Goal: Transaction & Acquisition: Purchase product/service

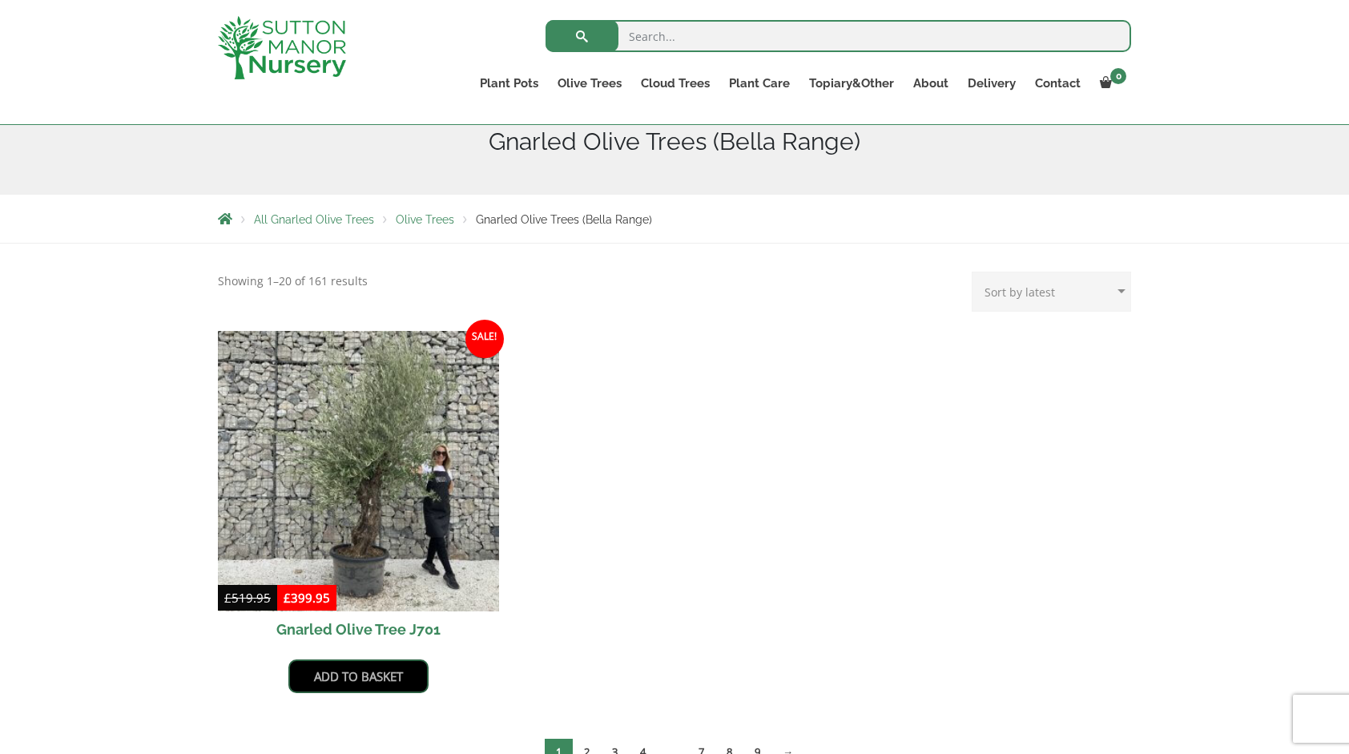
click at [354, 685] on link "Add to basket" at bounding box center [358, 676] width 140 height 34
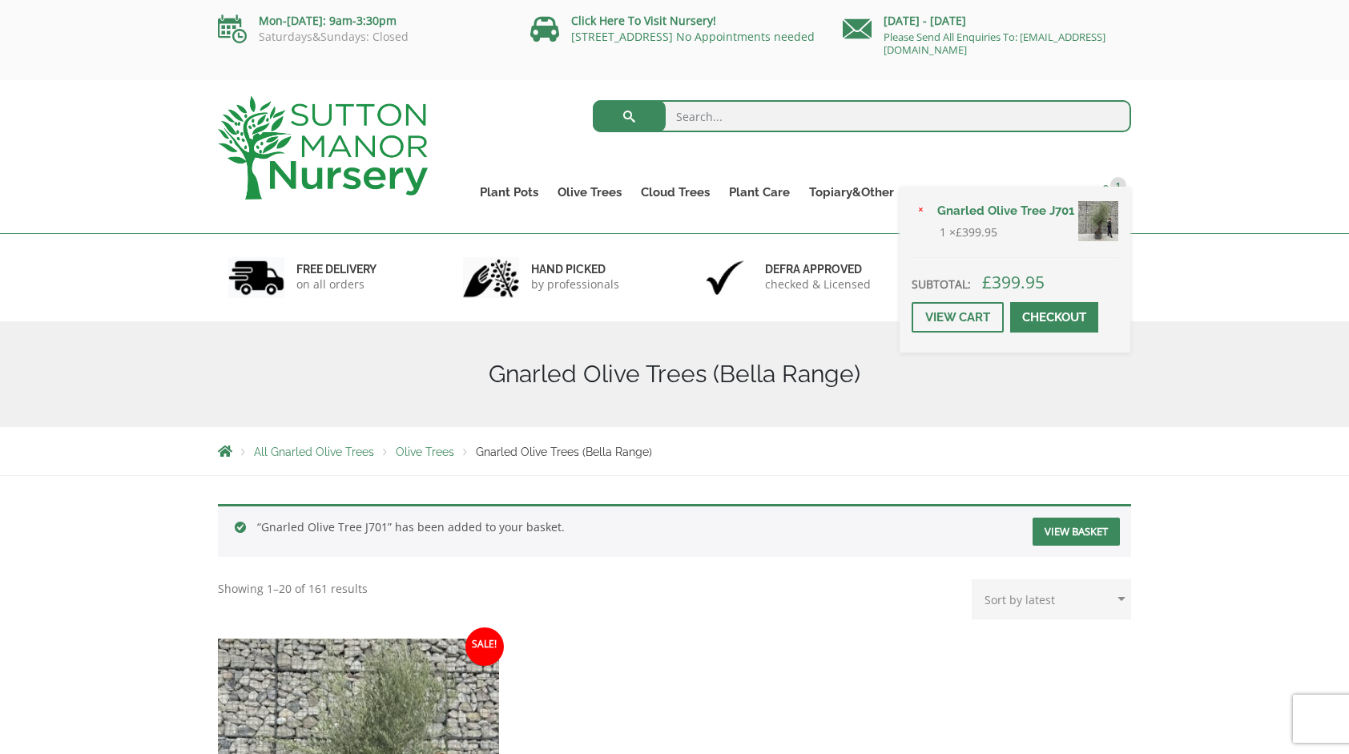
click at [1114, 183] on span "1" at bounding box center [1118, 185] width 16 height 16
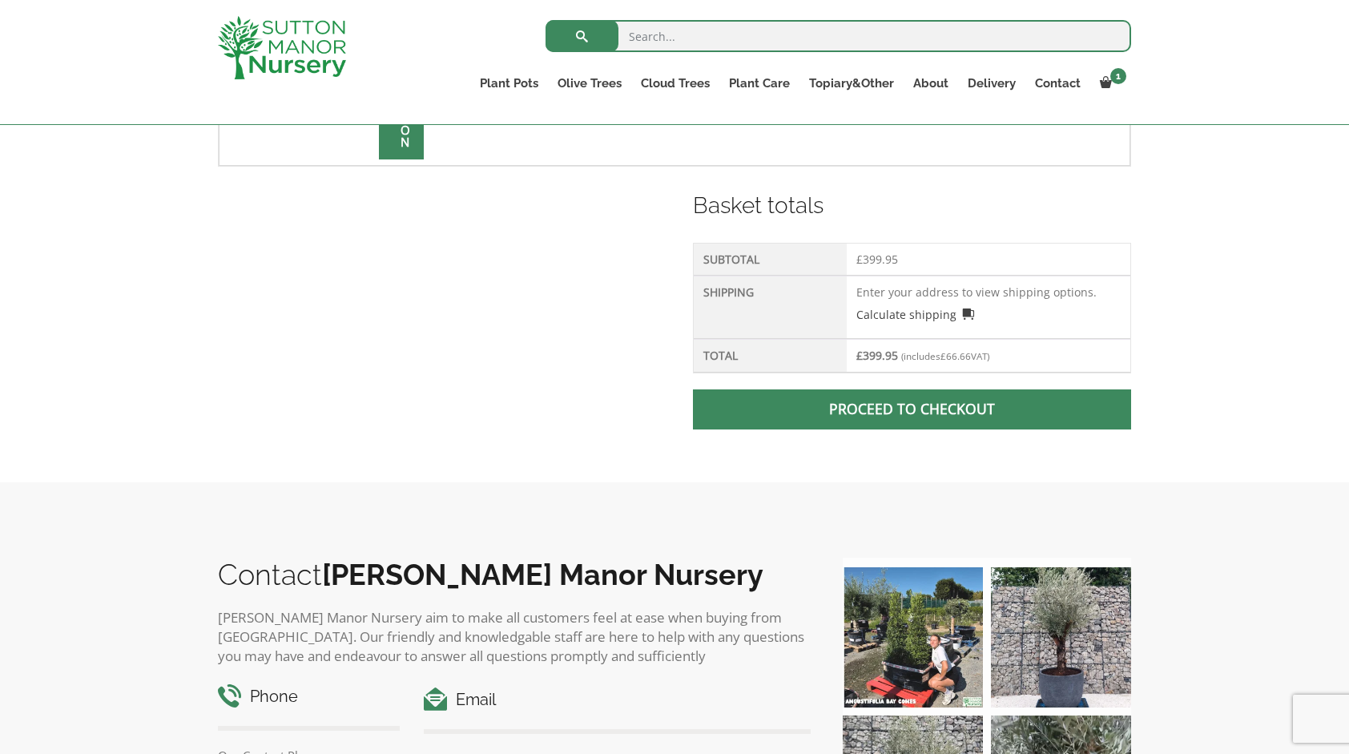
scroll to position [613, 0]
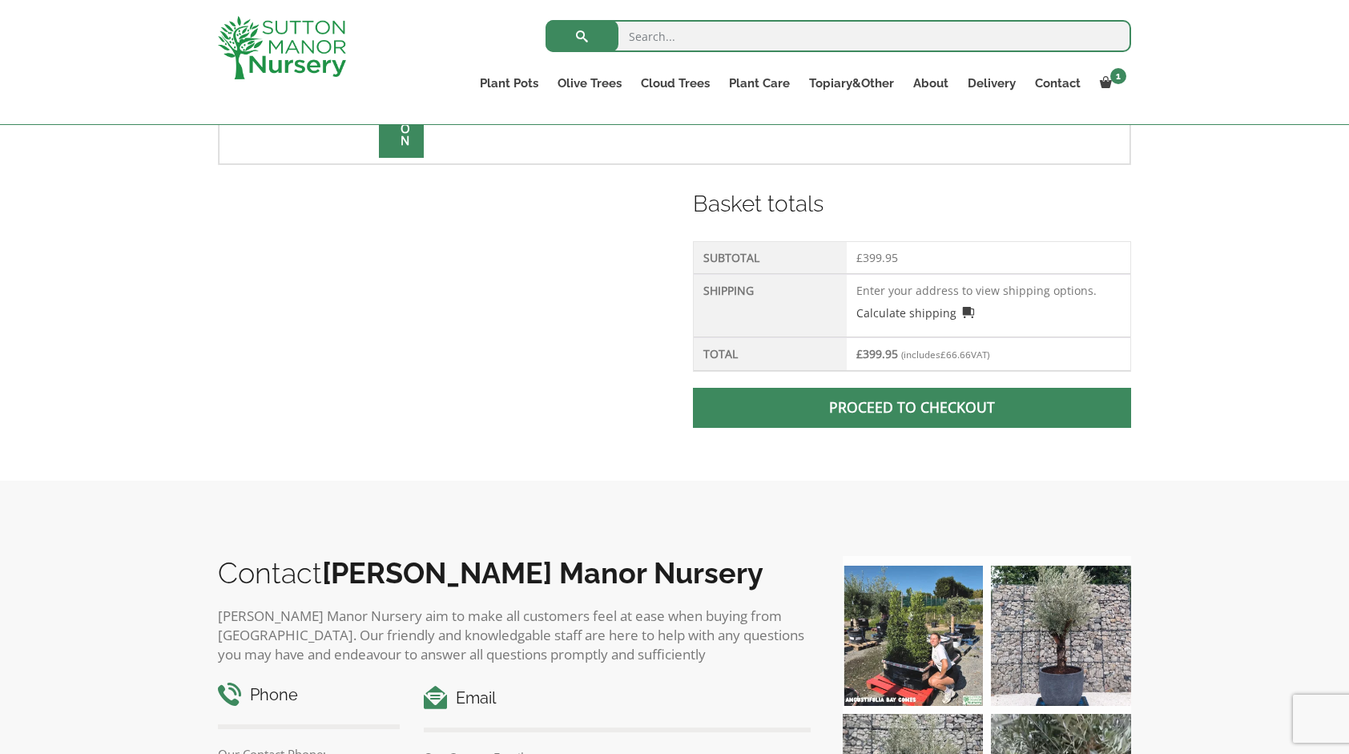
click at [910, 406] on link "Proceed to checkout" at bounding box center [912, 408] width 438 height 40
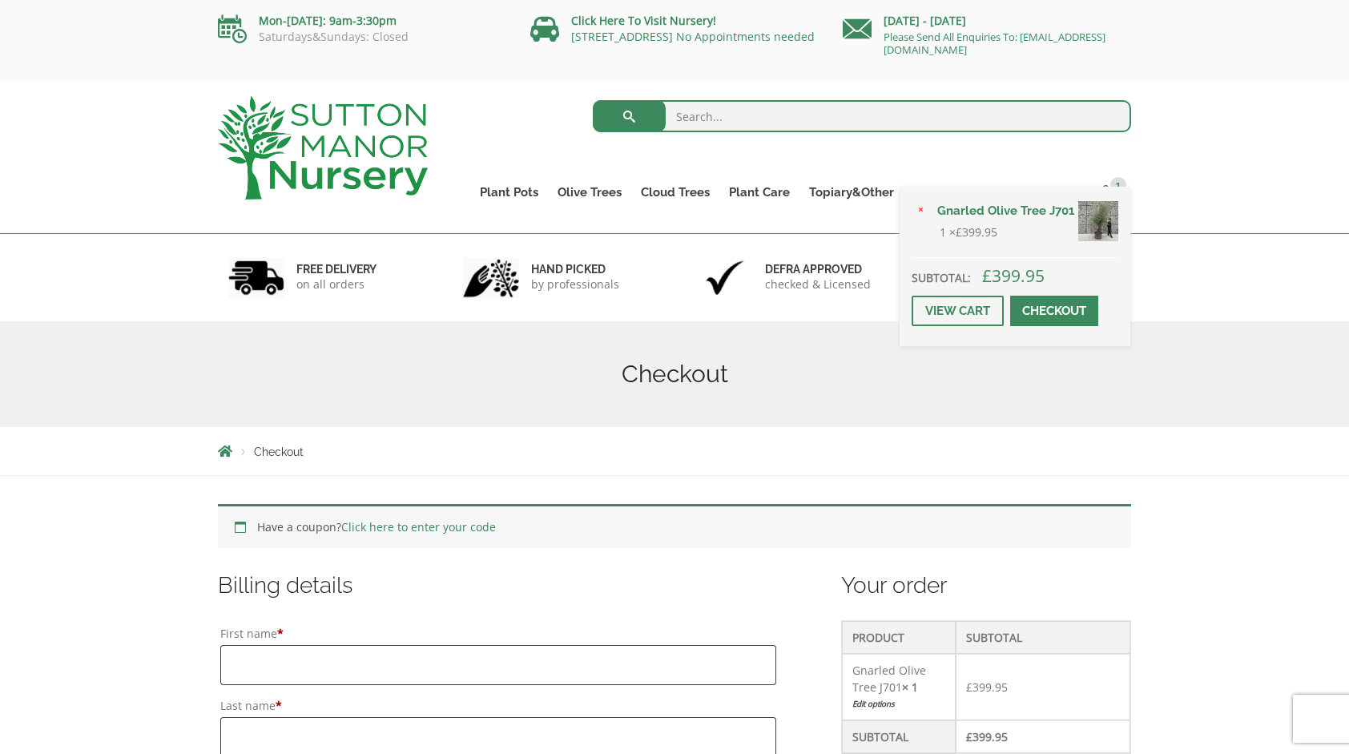
click at [1096, 216] on img at bounding box center [1098, 221] width 40 height 40
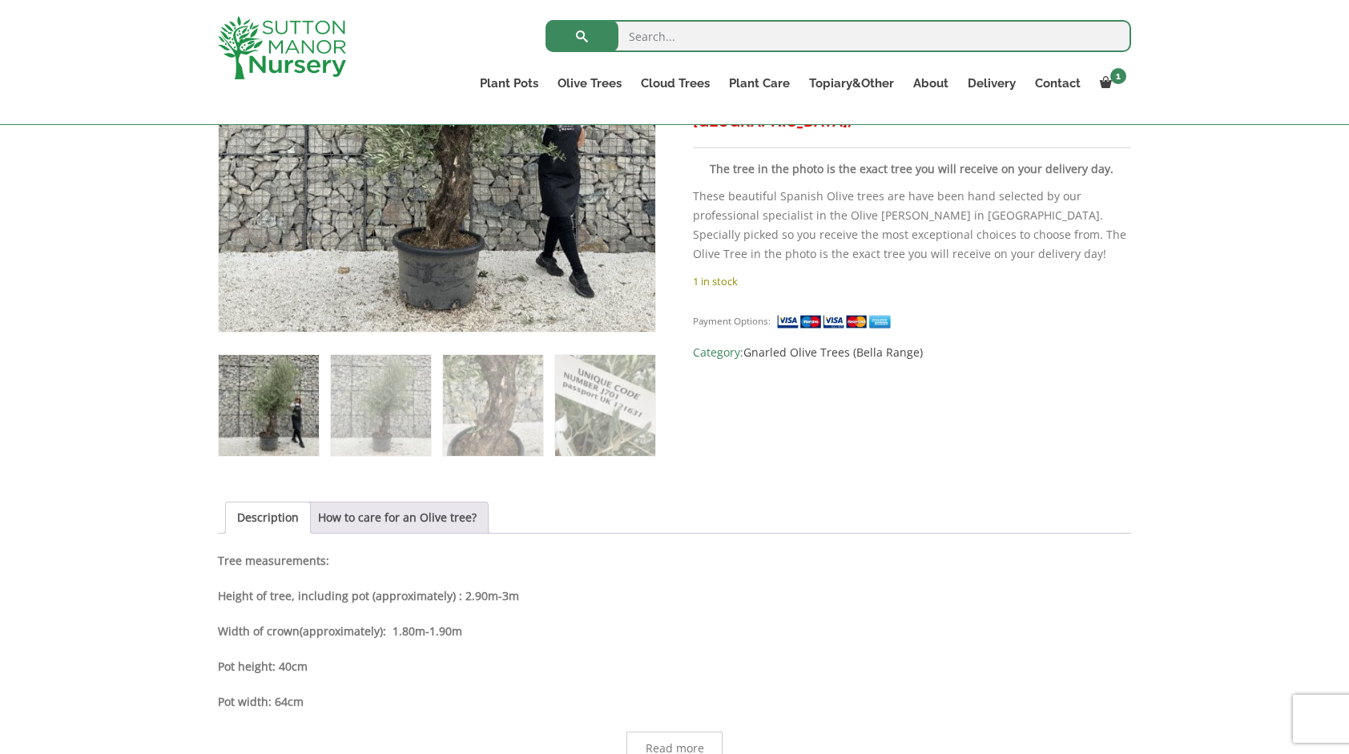
scroll to position [736, 0]
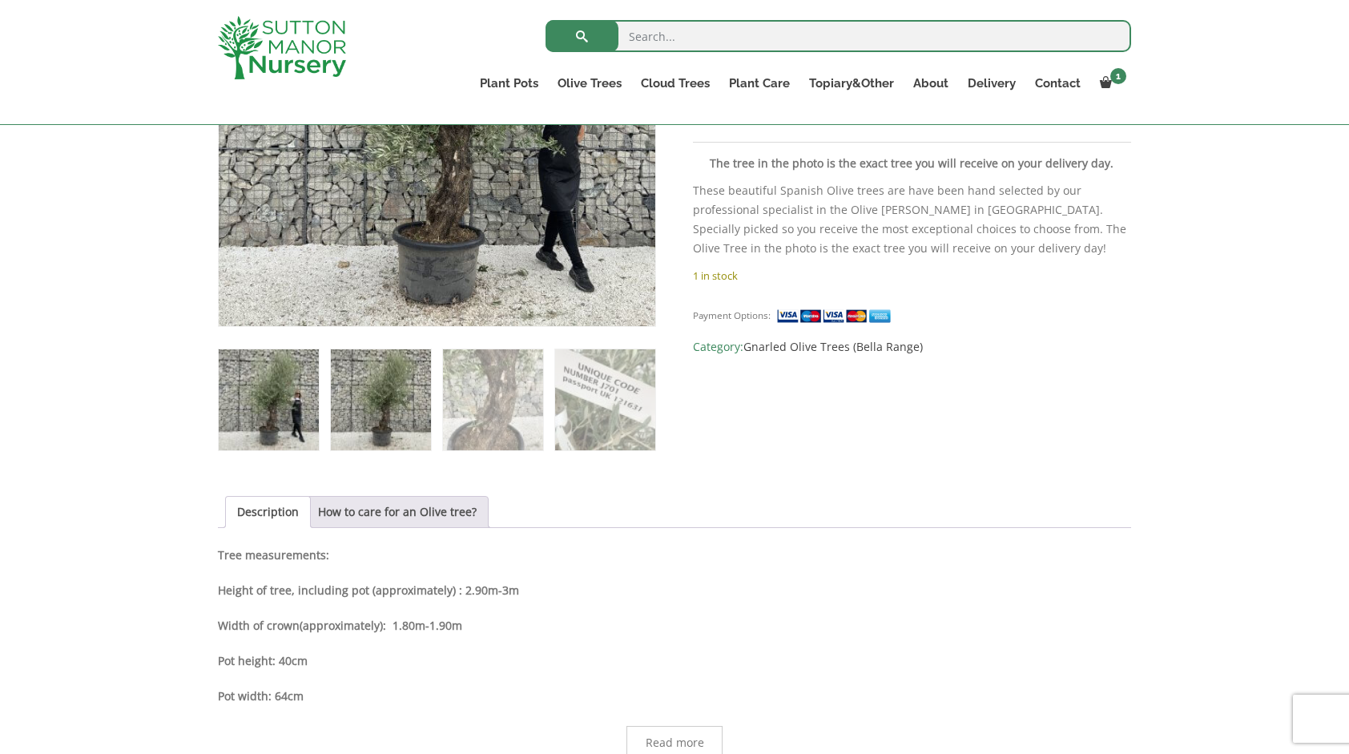
click at [377, 402] on img at bounding box center [381, 399] width 100 height 100
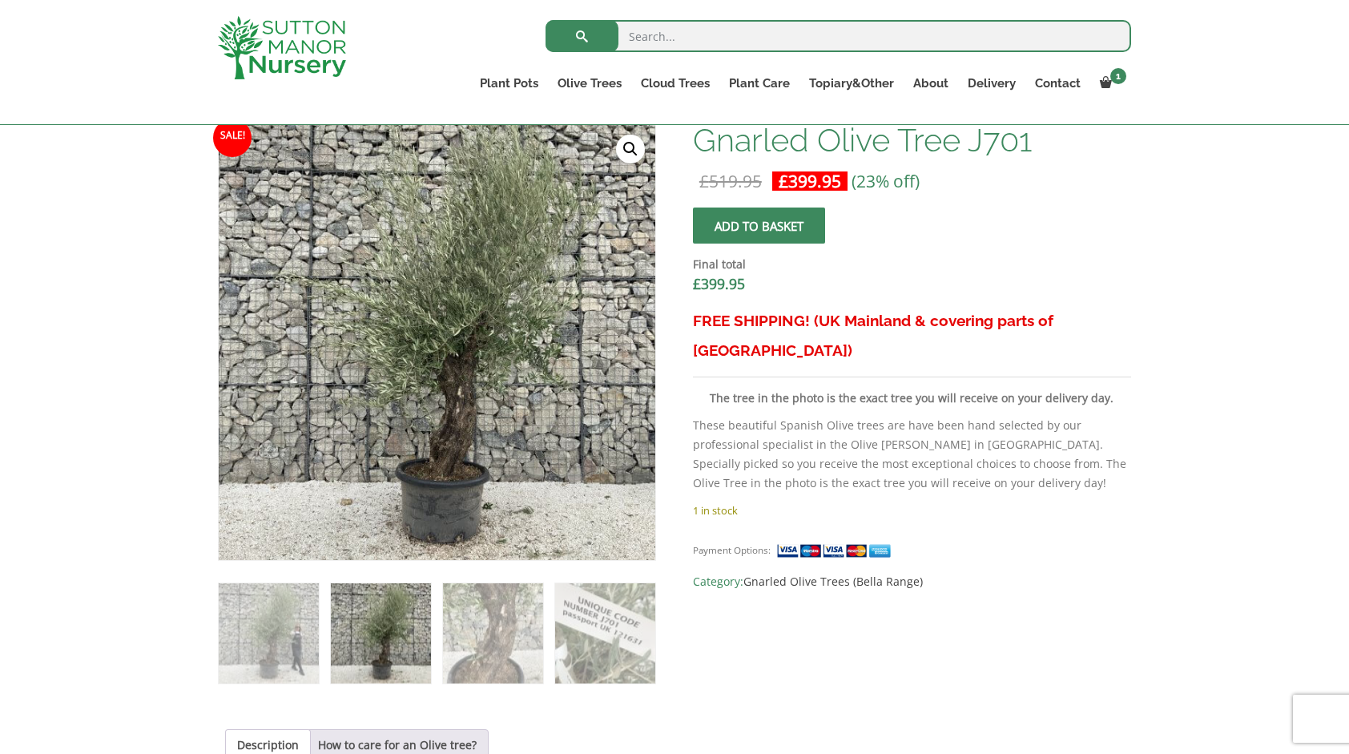
scroll to position [487, 0]
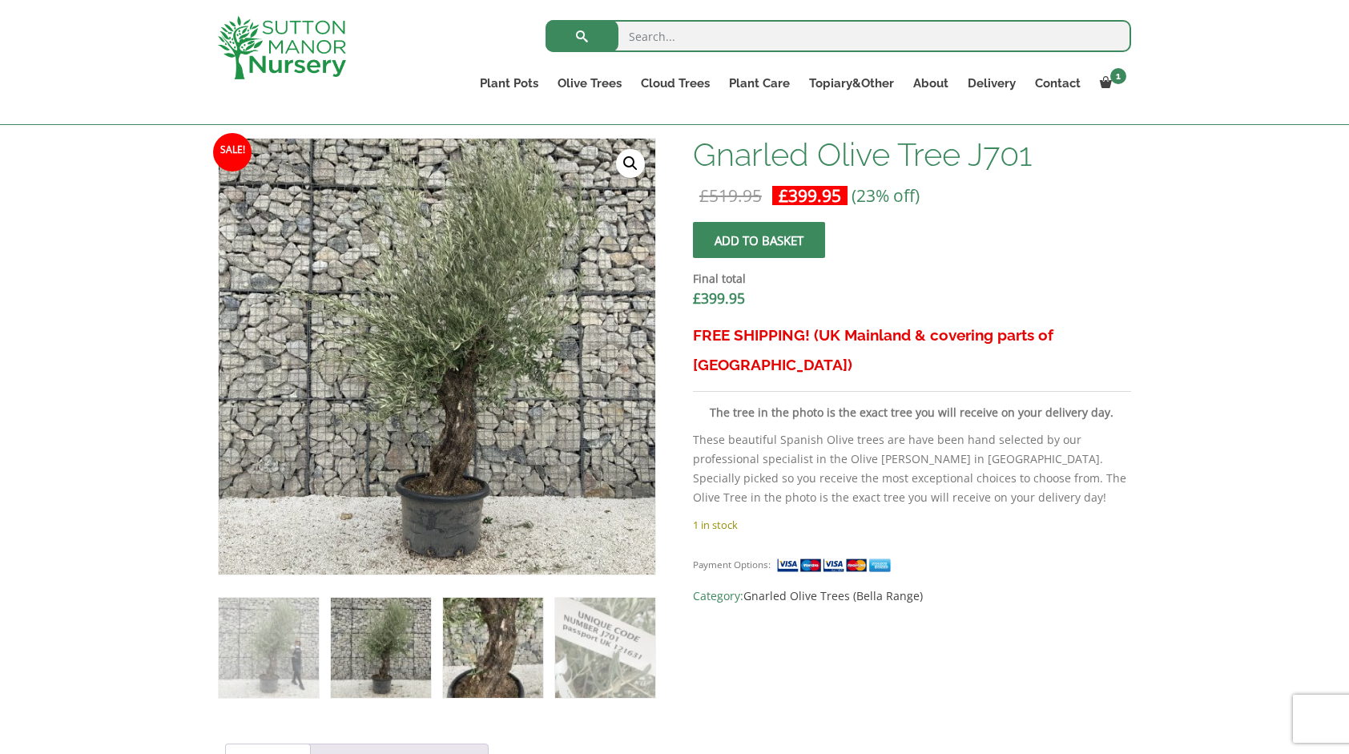
click at [504, 641] on img at bounding box center [493, 648] width 100 height 100
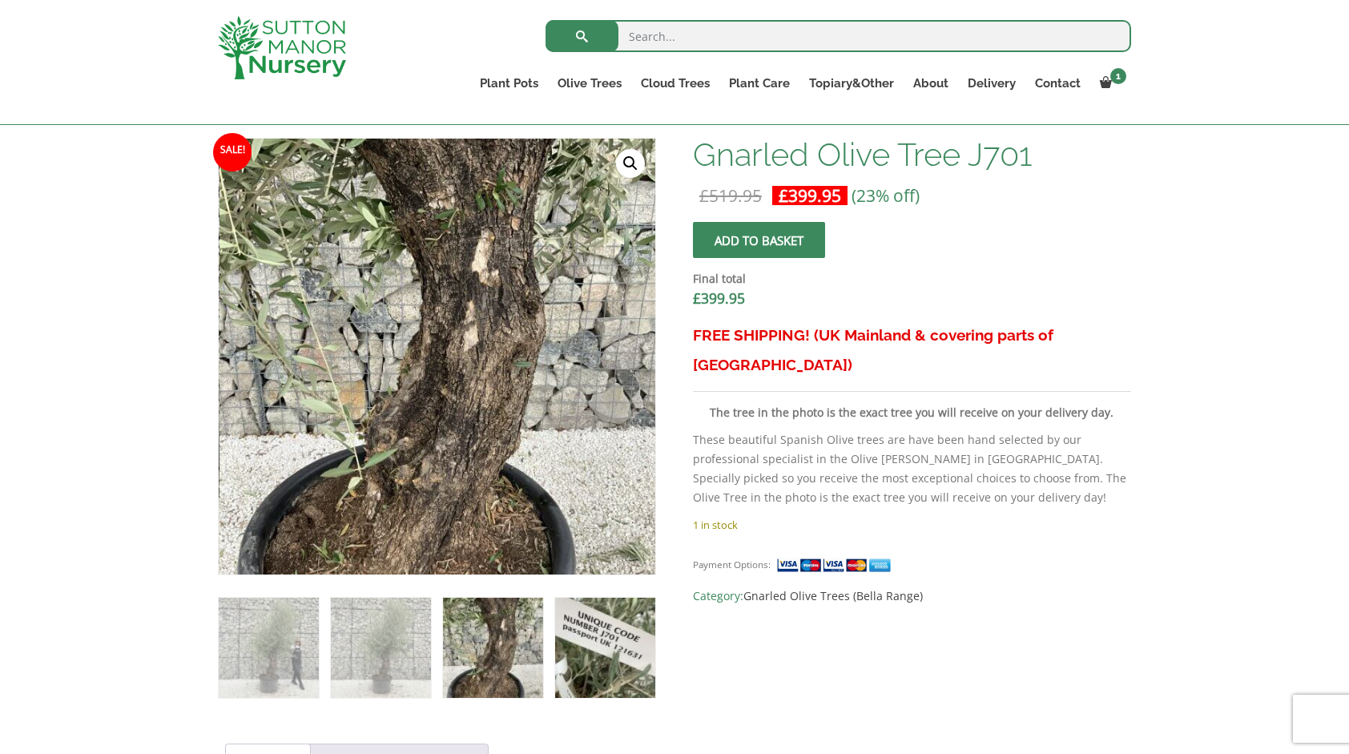
click at [618, 675] on img at bounding box center [605, 648] width 100 height 100
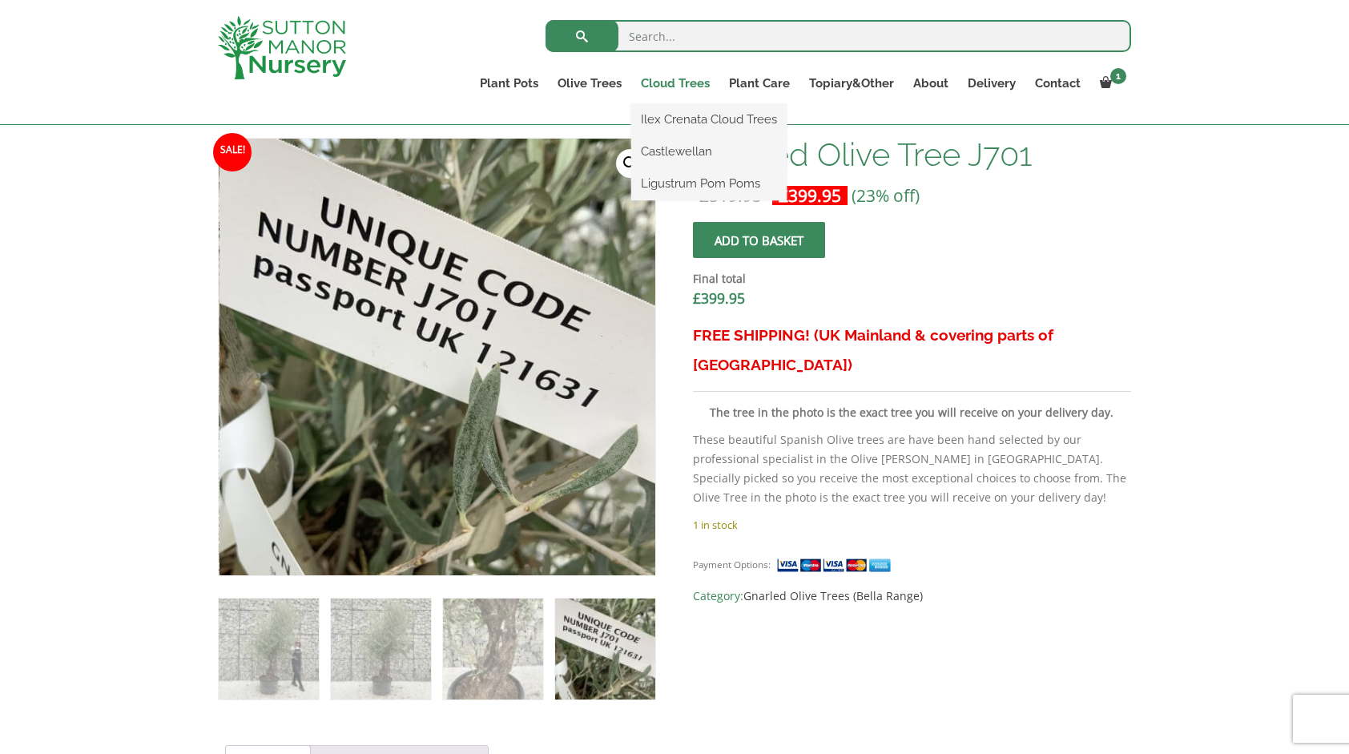
click at [677, 84] on link "Cloud Trees" at bounding box center [675, 83] width 88 height 22
click at [698, 119] on link "Ilex Crenata Cloud Trees" at bounding box center [708, 119] width 155 height 24
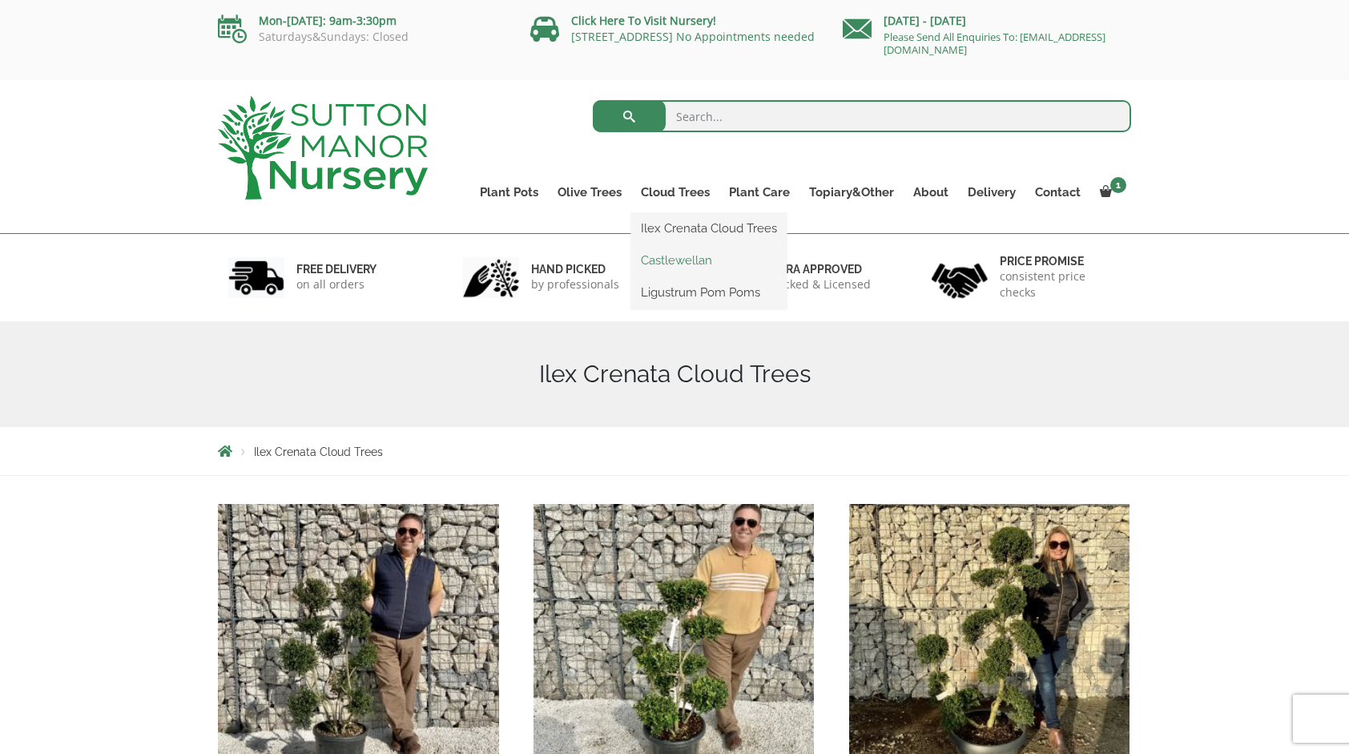
click at [678, 250] on link "Castlewellan" at bounding box center [708, 260] width 155 height 24
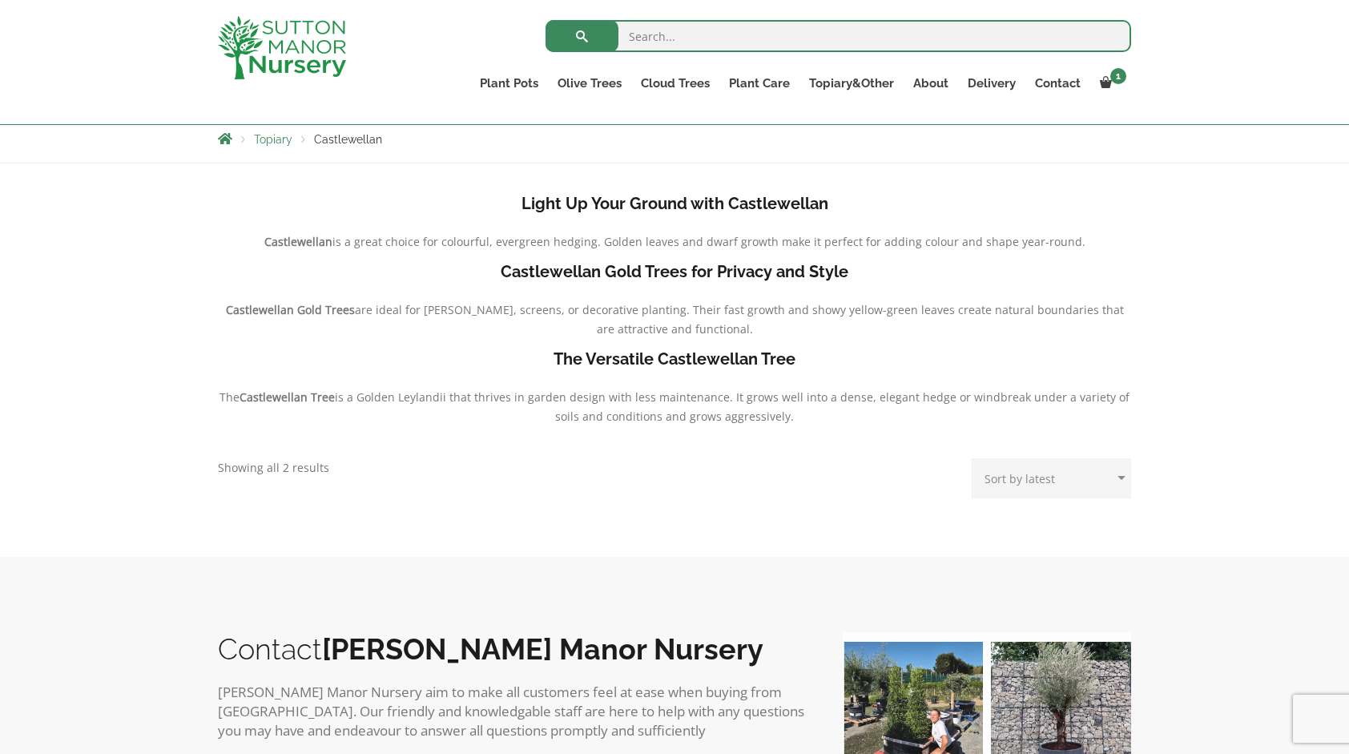
scroll to position [59, 0]
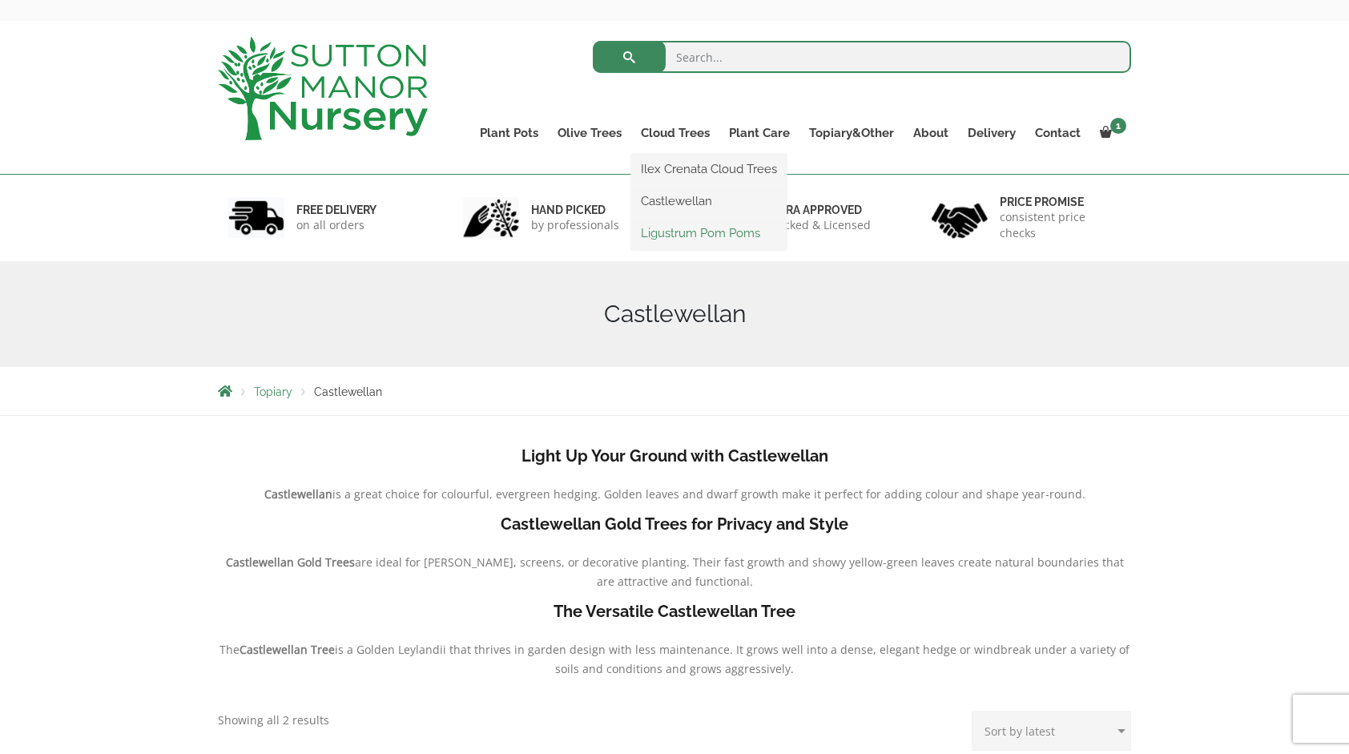
click at [661, 232] on link "Ligustrum Pom Poms" at bounding box center [708, 233] width 155 height 24
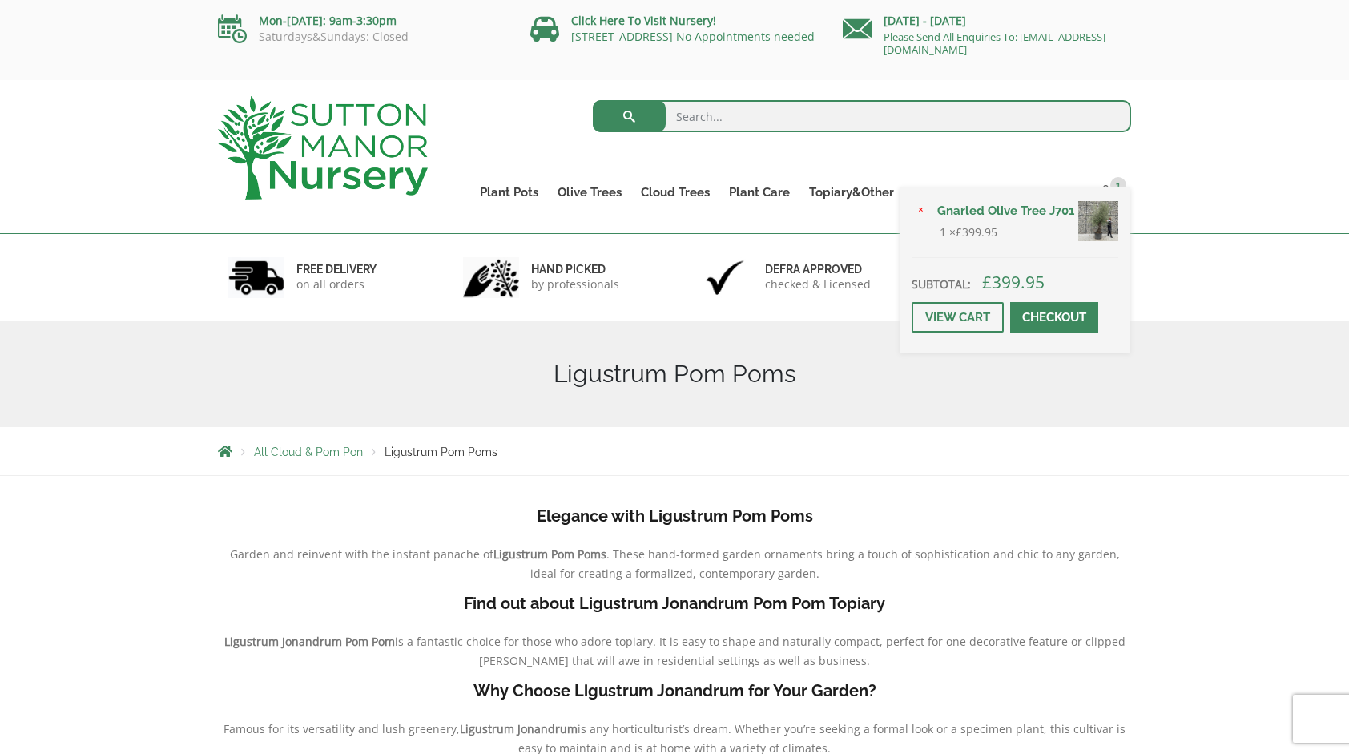
click at [1102, 228] on img at bounding box center [1098, 221] width 40 height 40
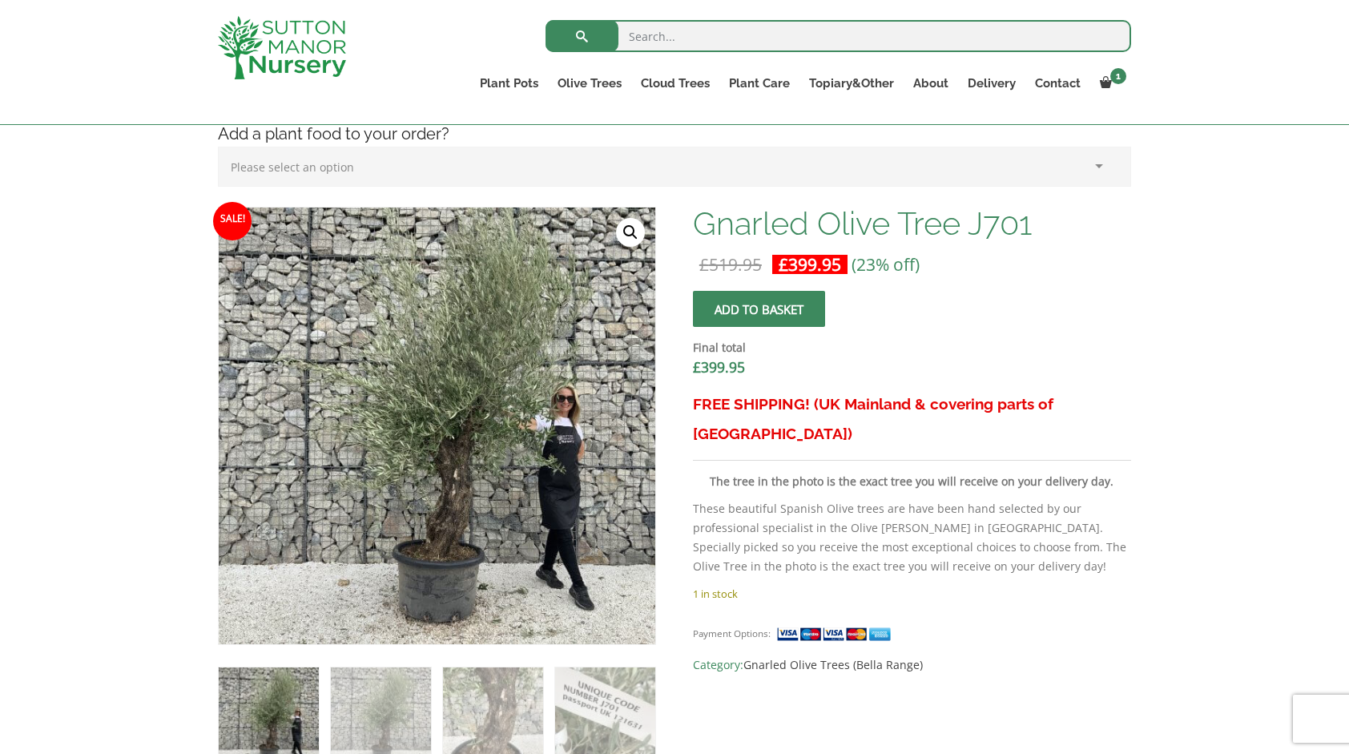
scroll to position [421, 0]
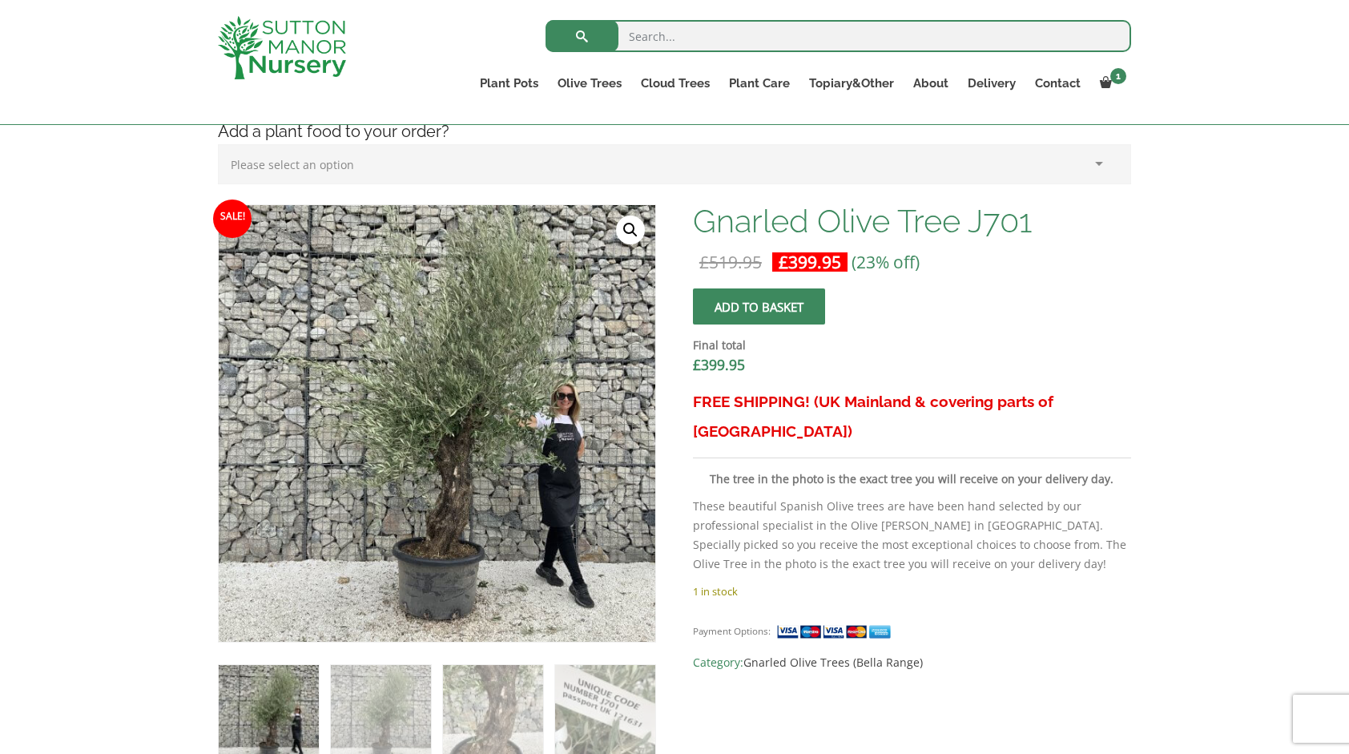
click at [636, 224] on link "🔍" at bounding box center [630, 230] width 29 height 29
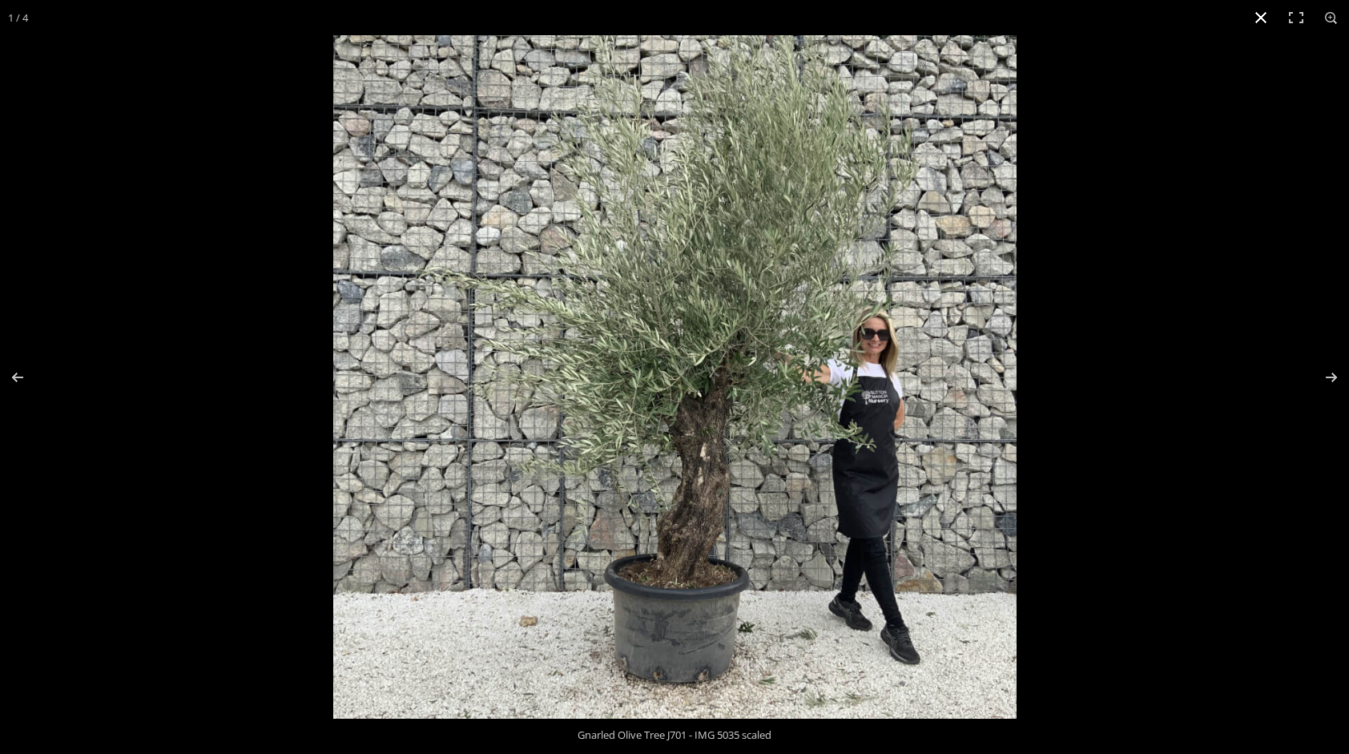
click at [1259, 14] on button "Close (Esc)" at bounding box center [1260, 17] width 35 height 35
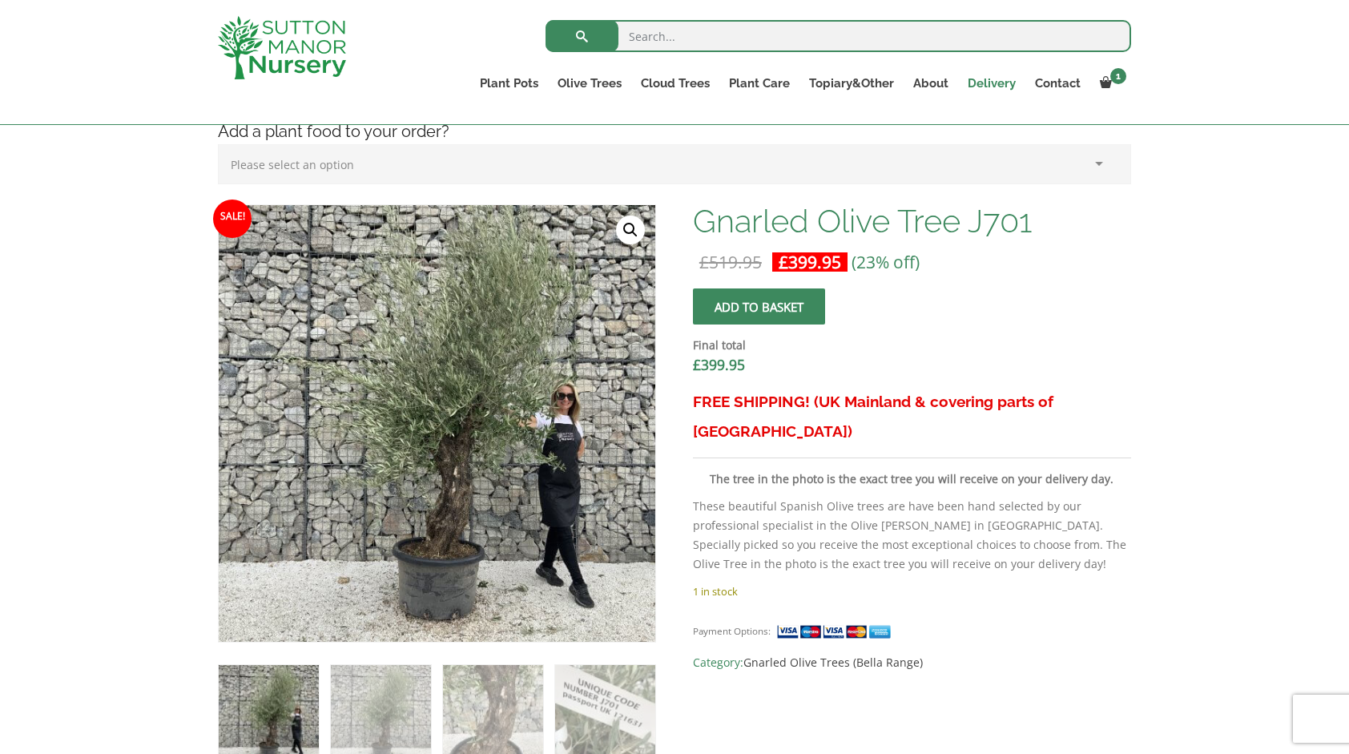
click at [1001, 80] on link "Delivery" at bounding box center [991, 83] width 67 height 22
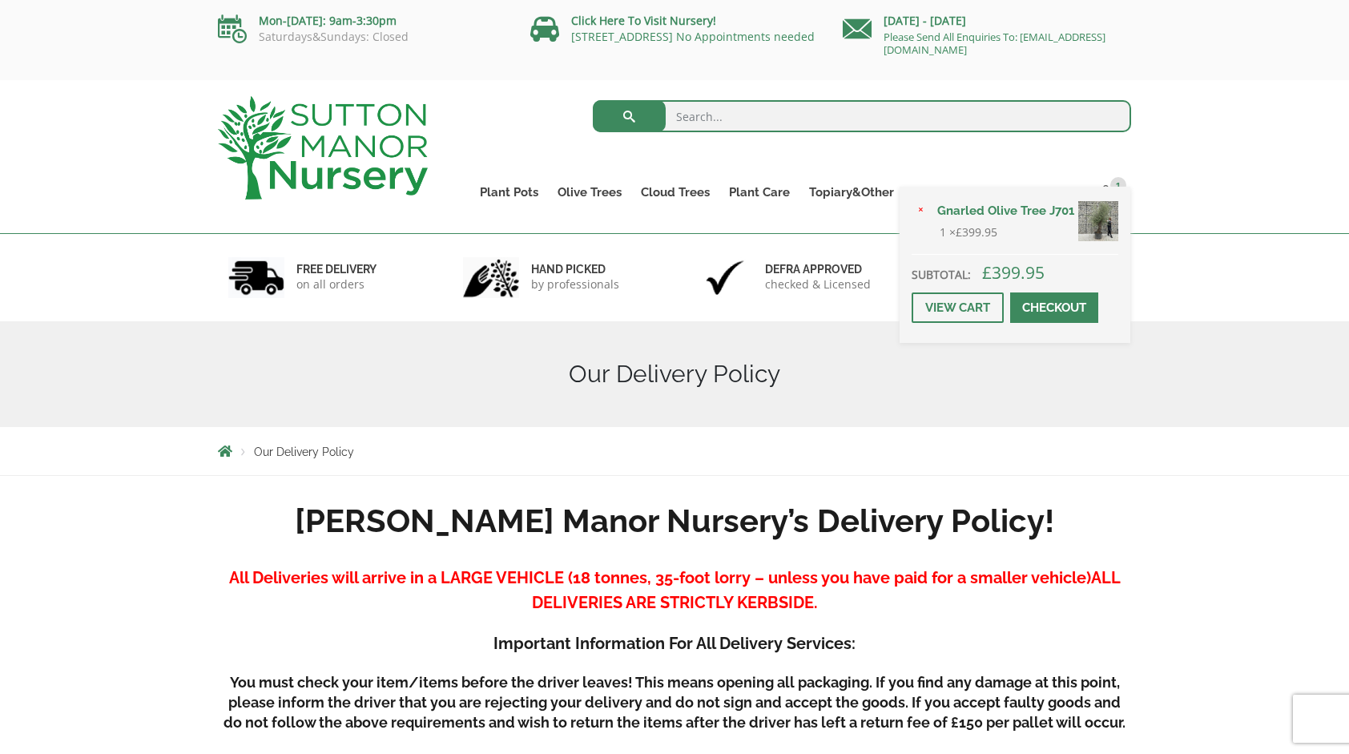
click at [1107, 210] on img at bounding box center [1098, 221] width 40 height 40
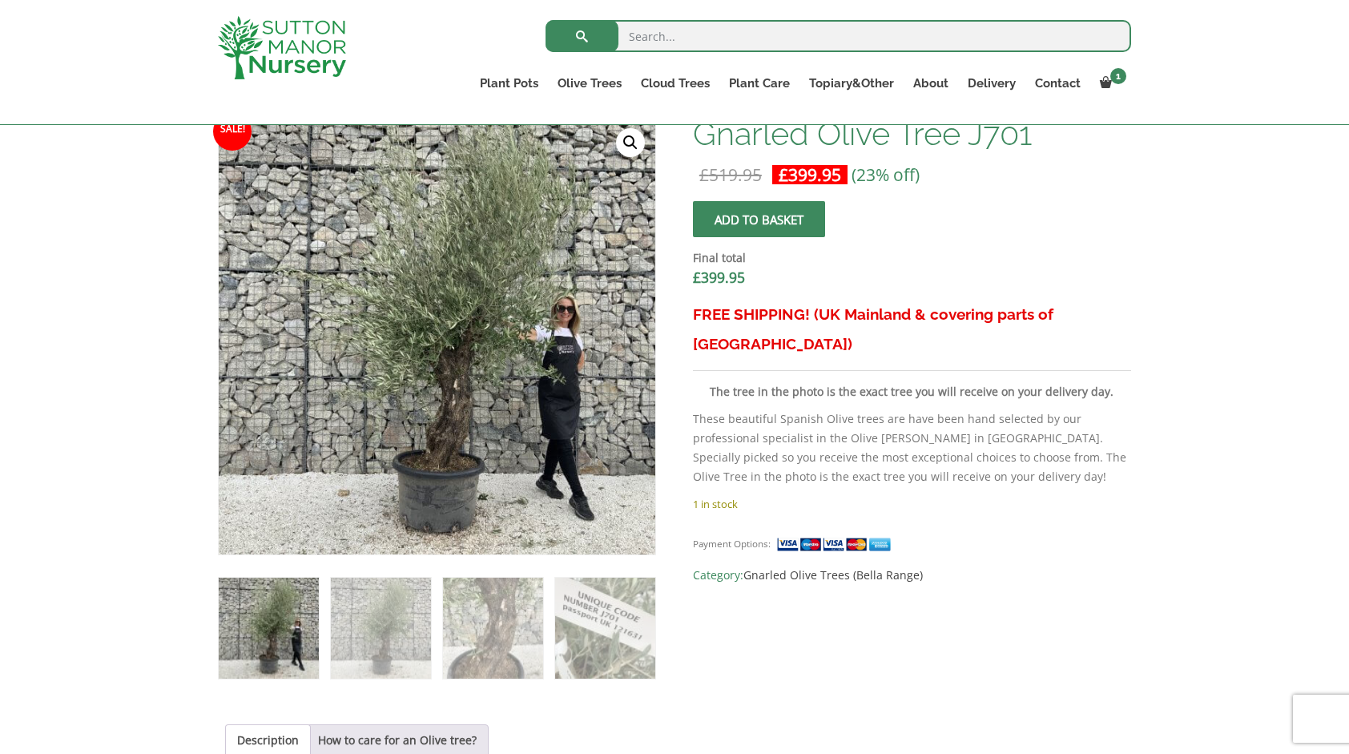
scroll to position [516, 0]
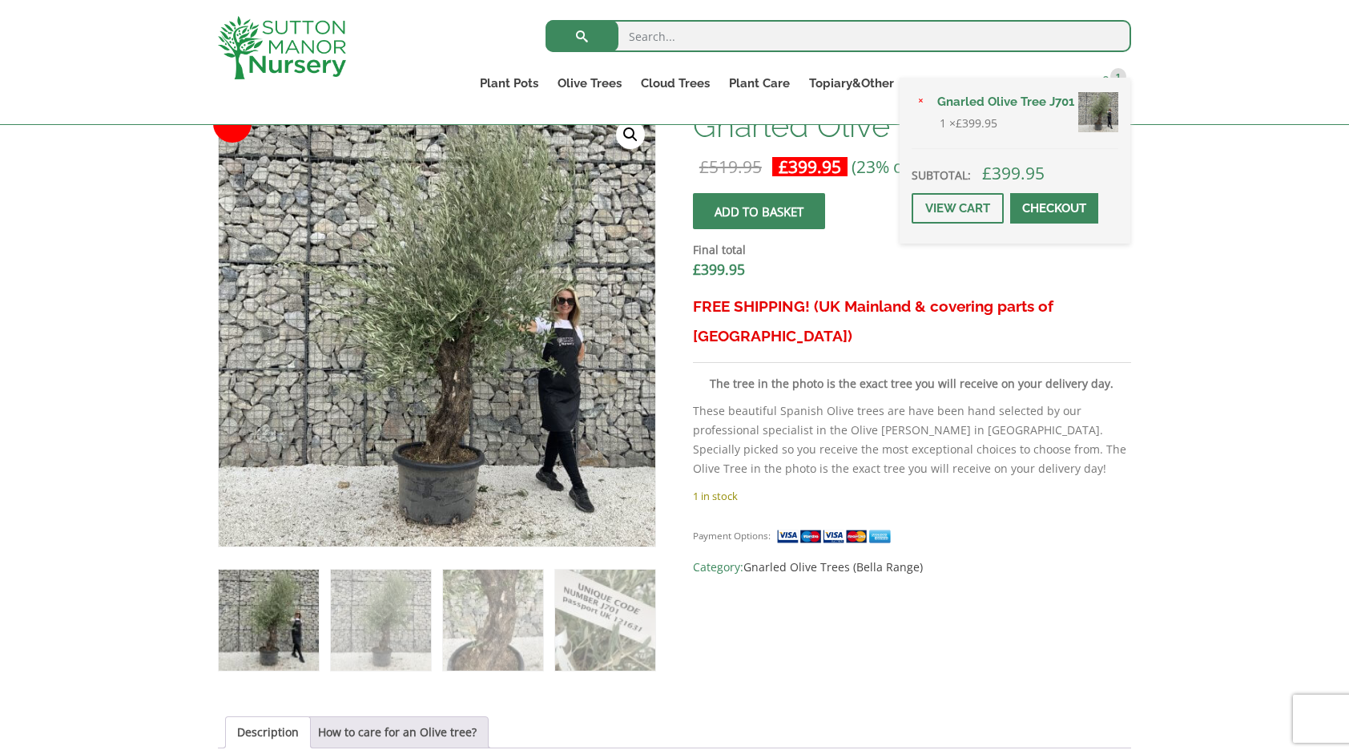
drag, startPoint x: 1178, startPoint y: 524, endPoint x: 1107, endPoint y: 75, distance: 454.3
click at [1107, 75] on link "1" at bounding box center [1110, 83] width 41 height 22
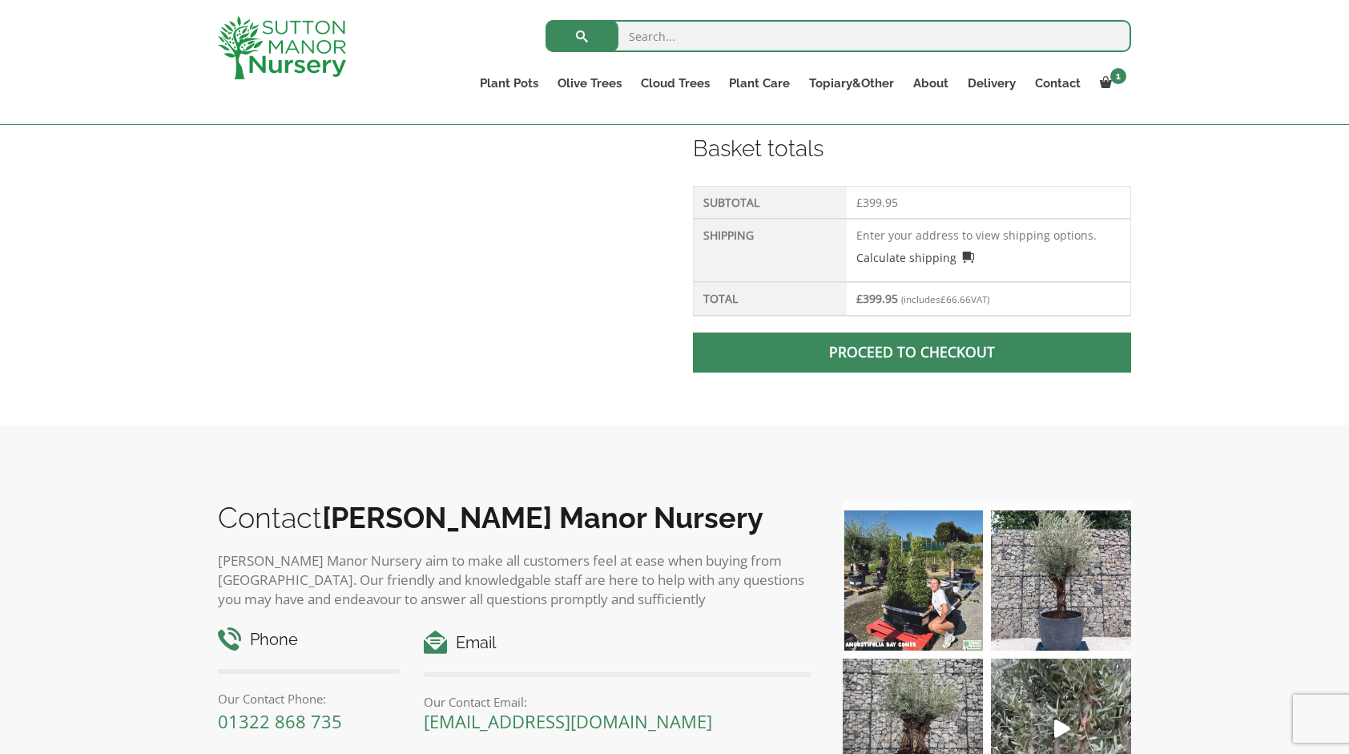
scroll to position [671, 0]
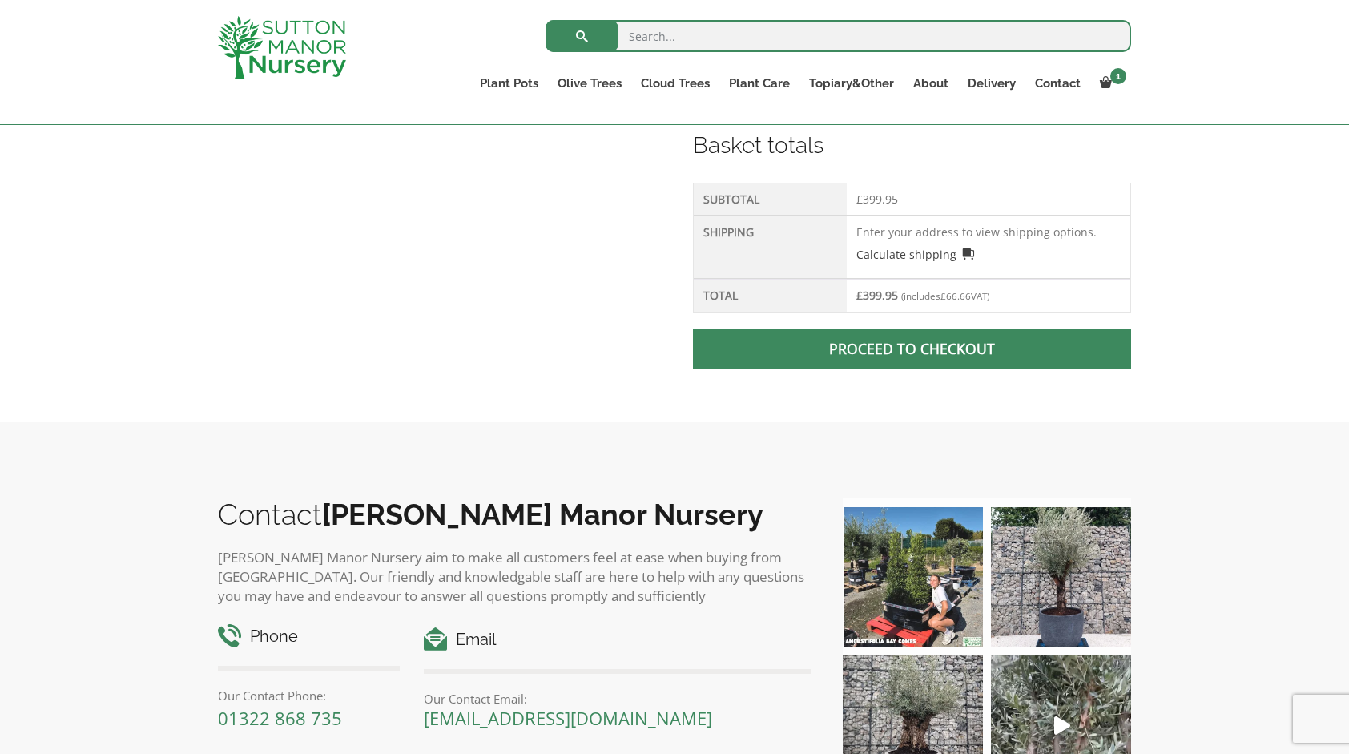
click at [980, 342] on link "Proceed to checkout" at bounding box center [912, 349] width 438 height 40
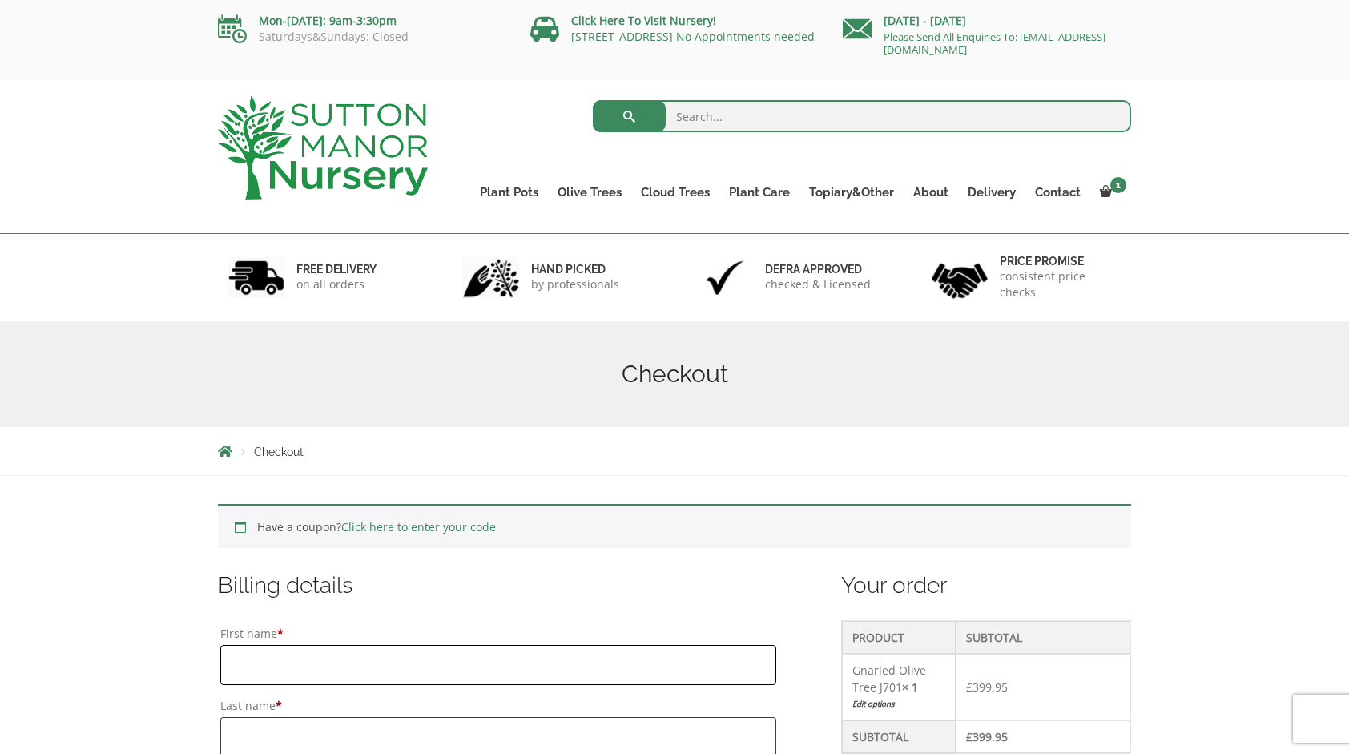
click at [447, 655] on input "First name *" at bounding box center [498, 665] width 556 height 40
type input "Helen"
type input "Ritzema"
type input "11 Anthony Close"
type input "Oxhey Hall"
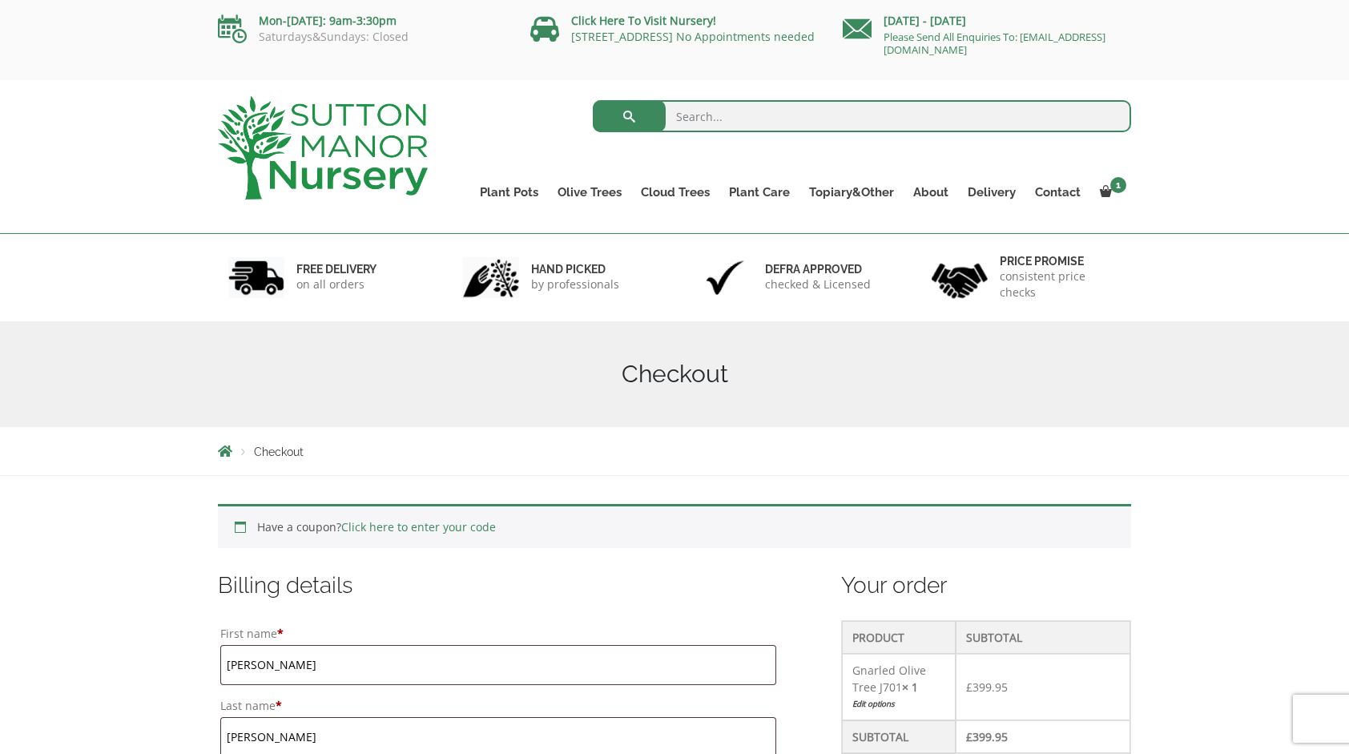
type input "Watford"
type input "[GEOGRAPHIC_DATA]"
type input "WD19 4NA"
type input "[PHONE_NUMBER]"
type input "[EMAIL_ADDRESS][DOMAIN_NAME]"
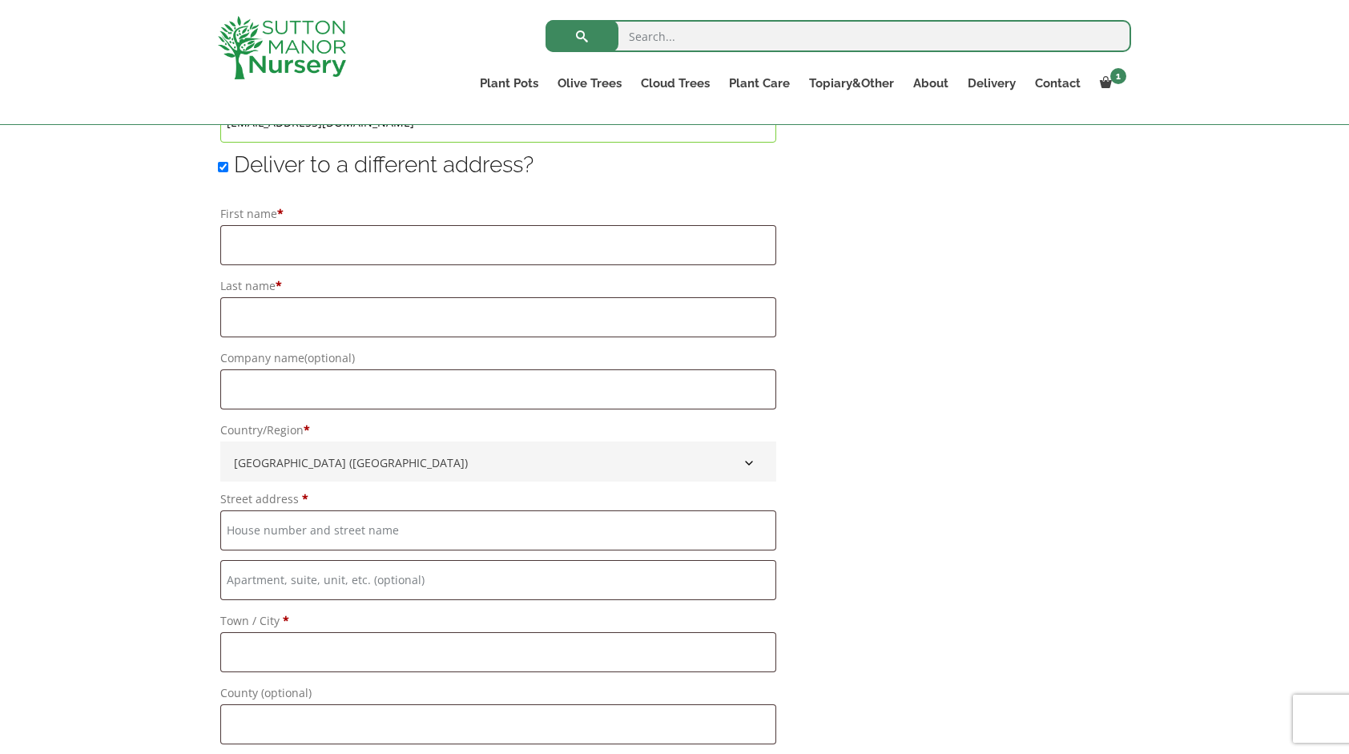
scroll to position [1213, 0]
click at [218, 158] on input "Deliver to a different address?" at bounding box center [223, 163] width 10 height 10
checkbox input "false"
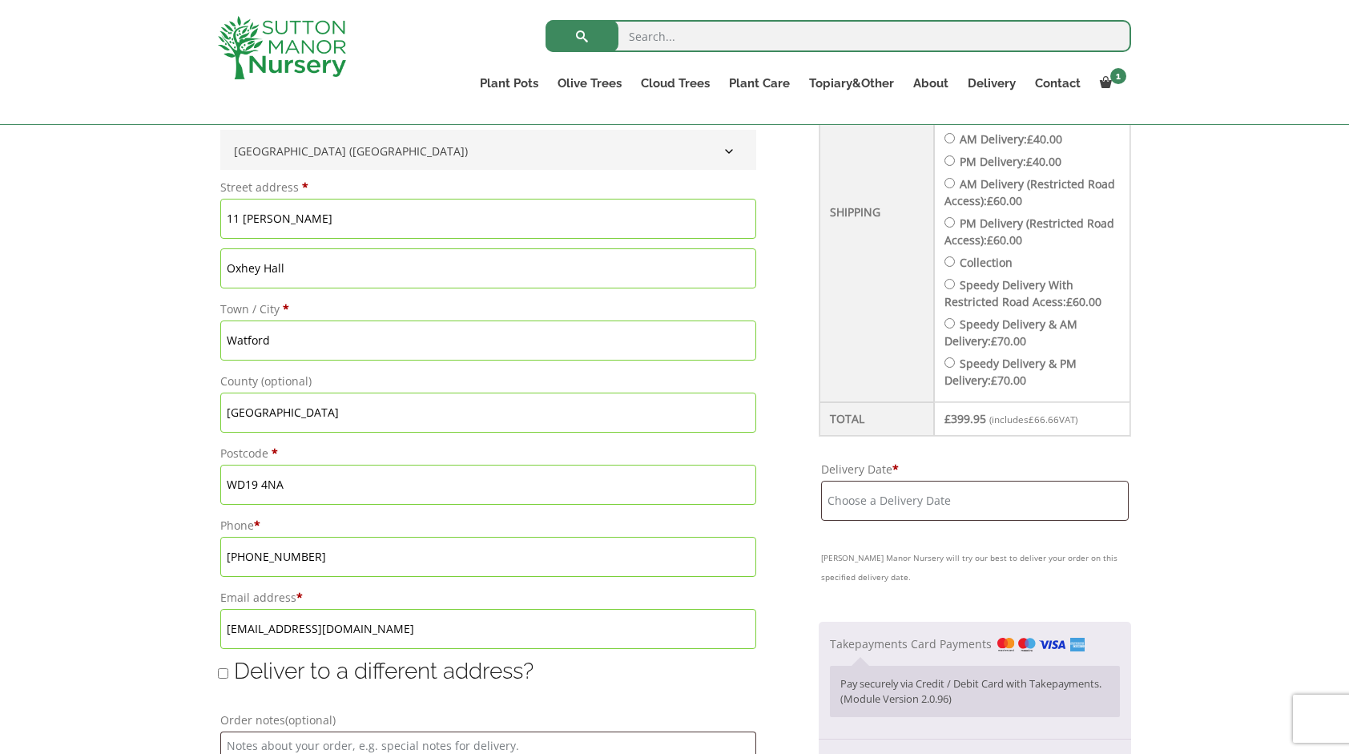
scroll to position [724, 0]
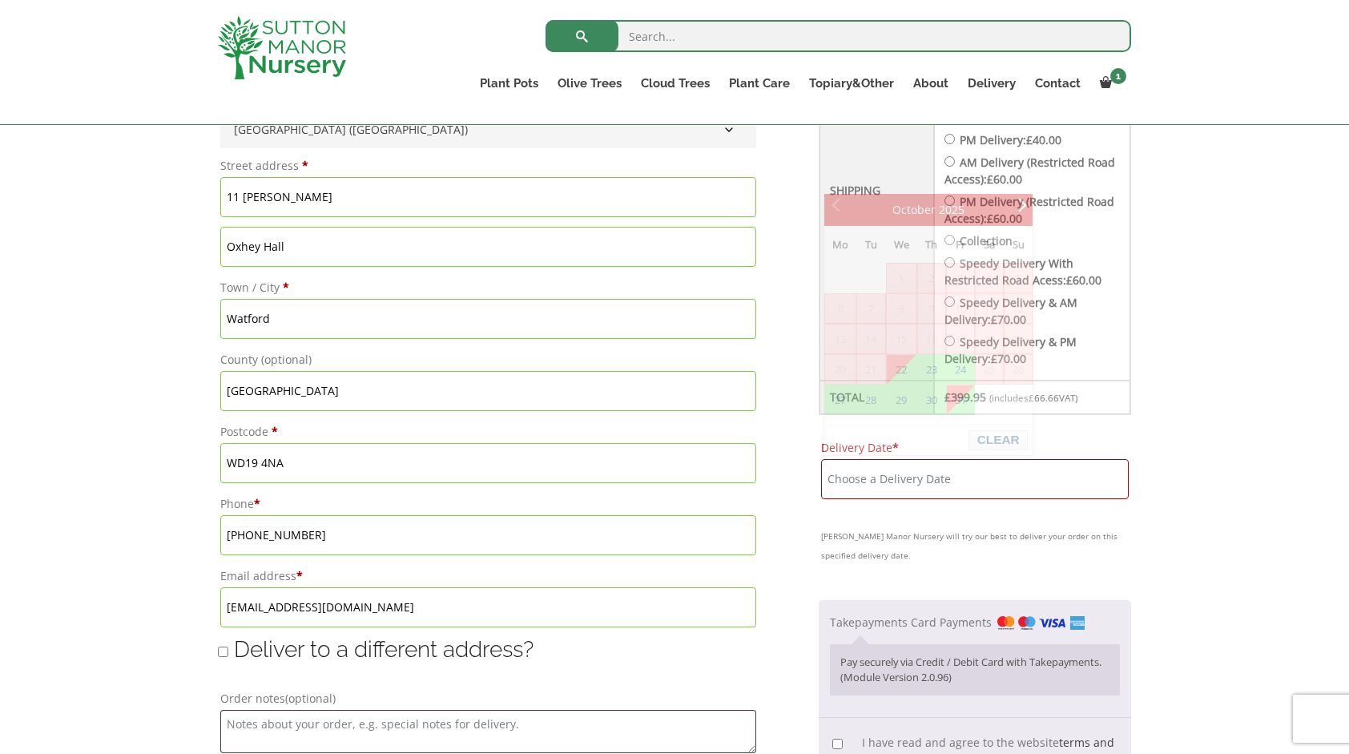
click at [976, 468] on input "Delivery Date *" at bounding box center [975, 479] width 308 height 40
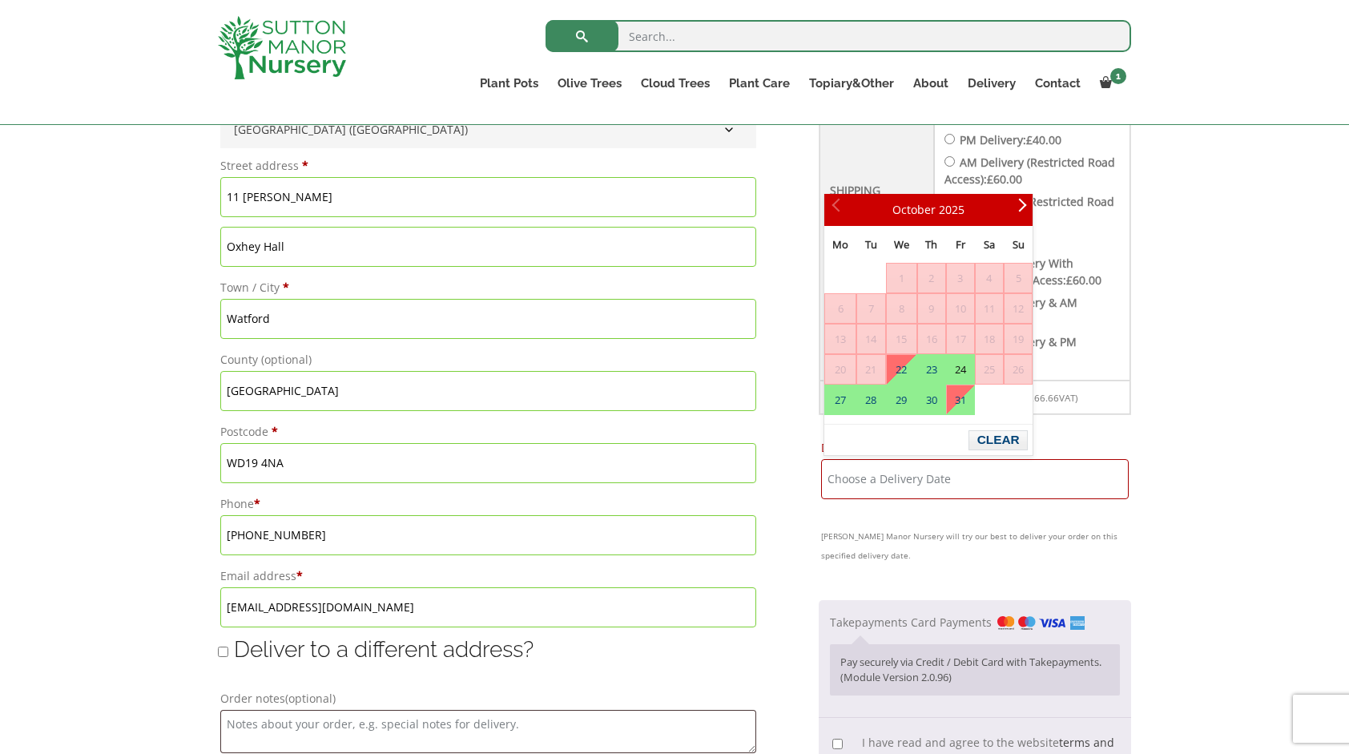
click at [963, 365] on link "24" at bounding box center [960, 369] width 27 height 29
type input "[DATE]"
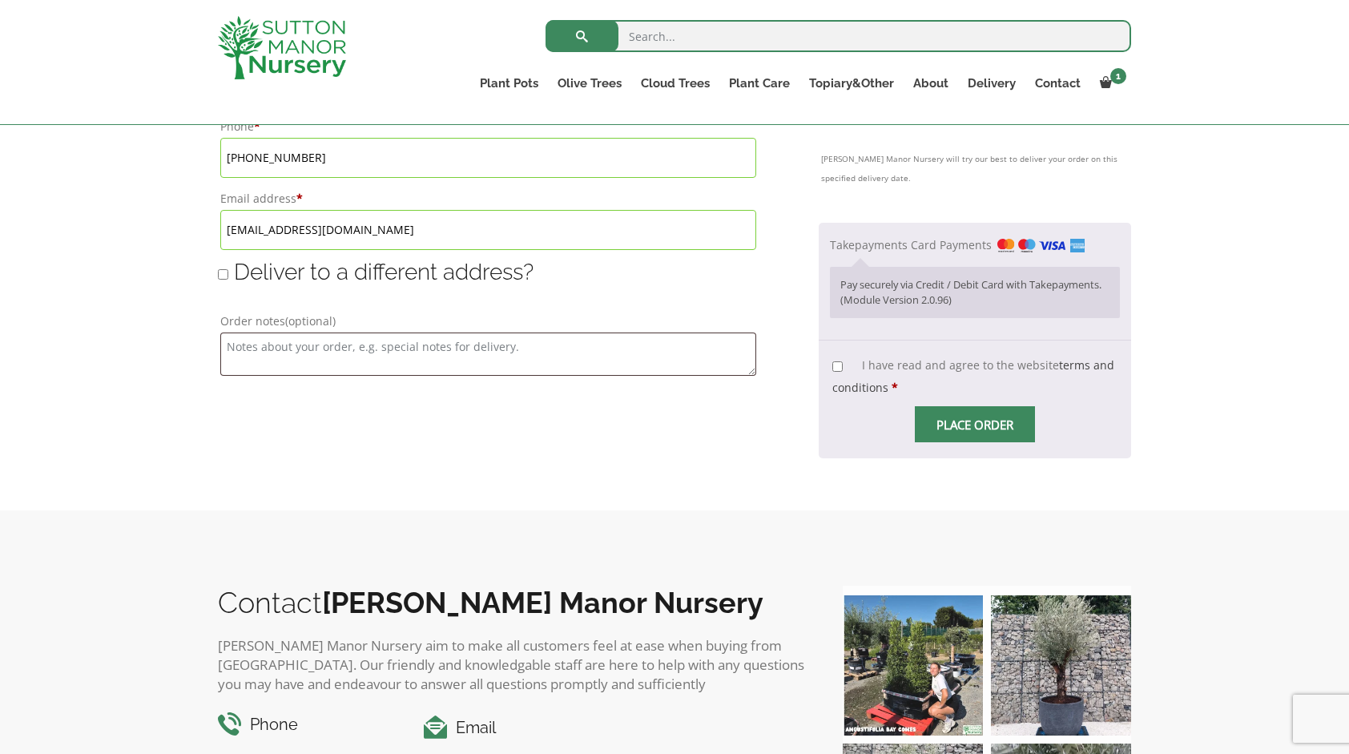
scroll to position [1110, 0]
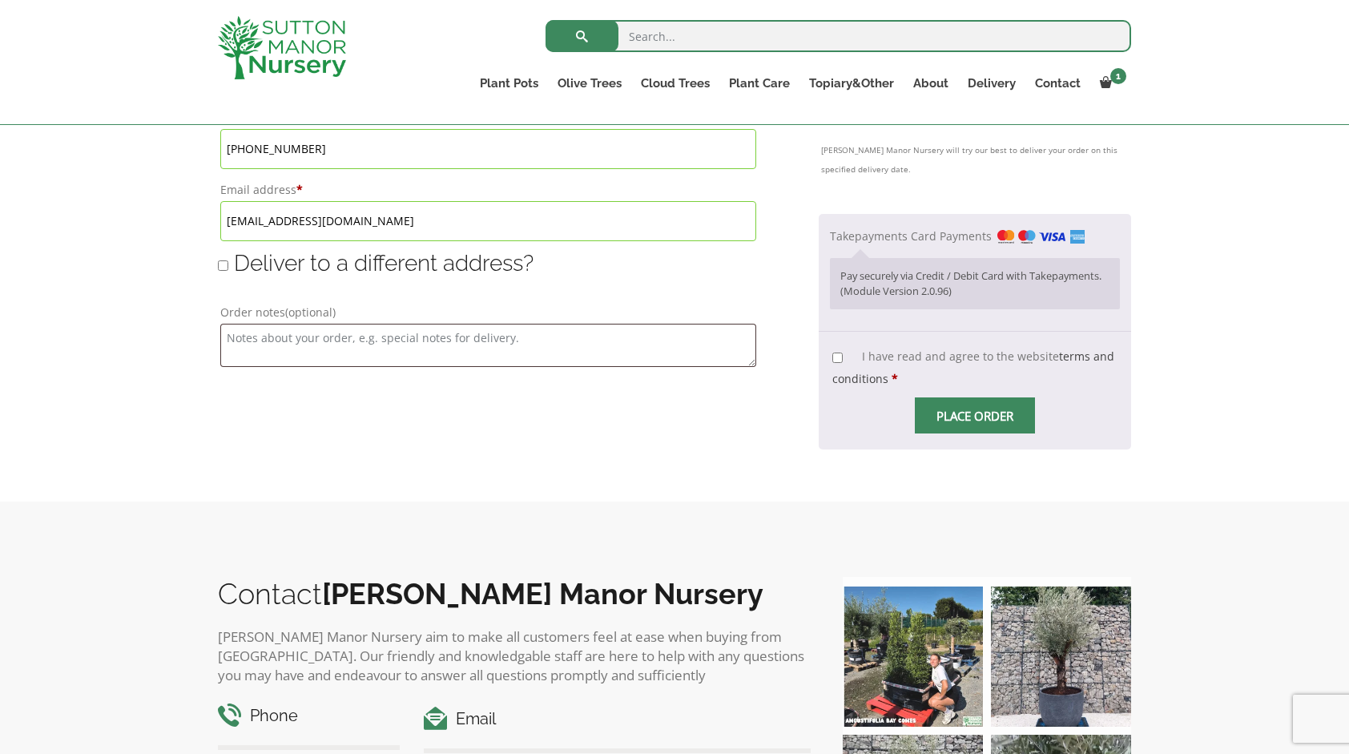
click at [839, 354] on input "I have read and agree to the website terms and conditions *" at bounding box center [837, 357] width 10 height 10
checkbox input "true"
click at [968, 409] on span "Place order" at bounding box center [975, 415] width 120 height 36
click at [1027, 269] on p "Pay securely via Credit / Debit Card with Takepayments. (Module Version 2.0.96)" at bounding box center [974, 283] width 269 height 31
click at [1000, 413] on input "Place order" at bounding box center [975, 415] width 120 height 36
